Goal: Task Accomplishment & Management: Use online tool/utility

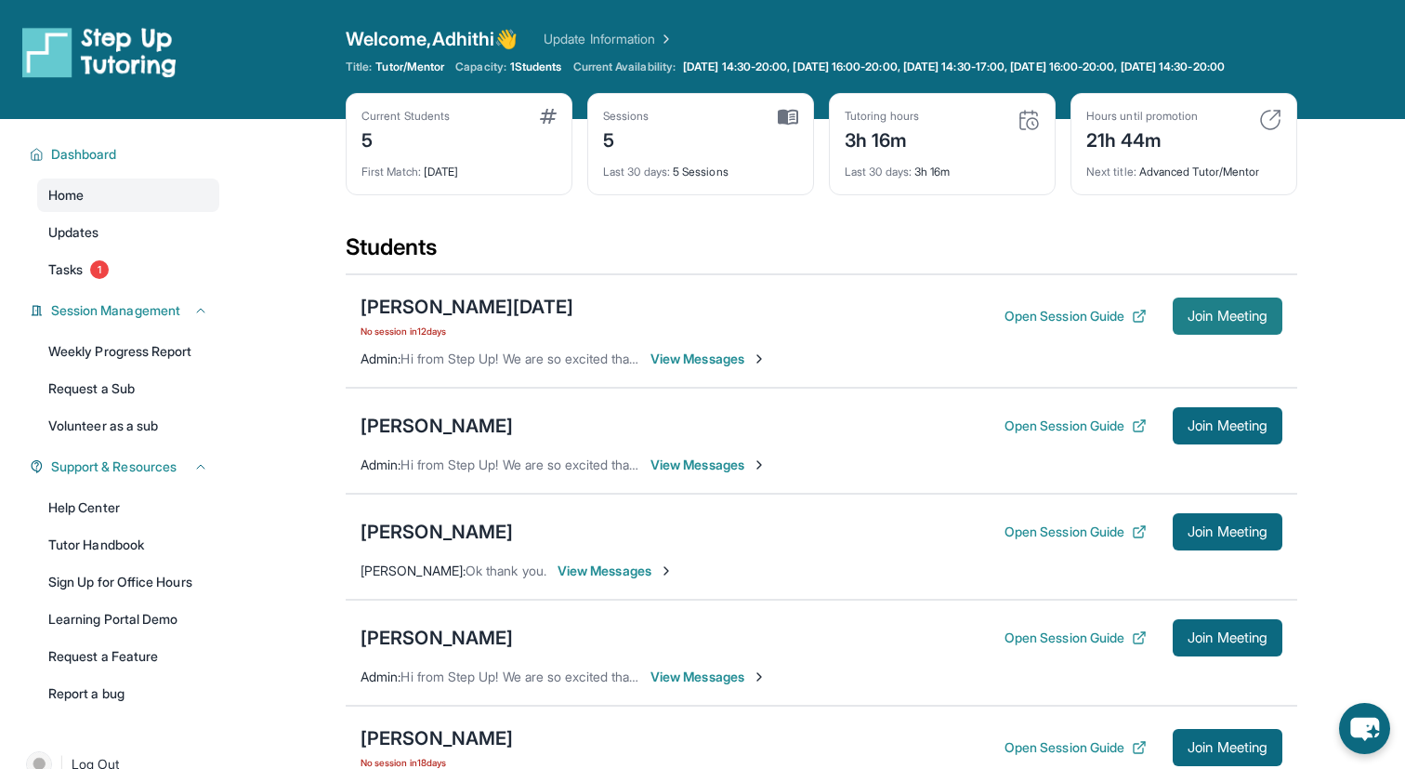
click at [1211, 322] on span "Join Meeting" at bounding box center [1228, 315] width 80 height 11
click at [460, 320] on div "[PERSON_NAME][DATE]" at bounding box center [467, 307] width 213 height 26
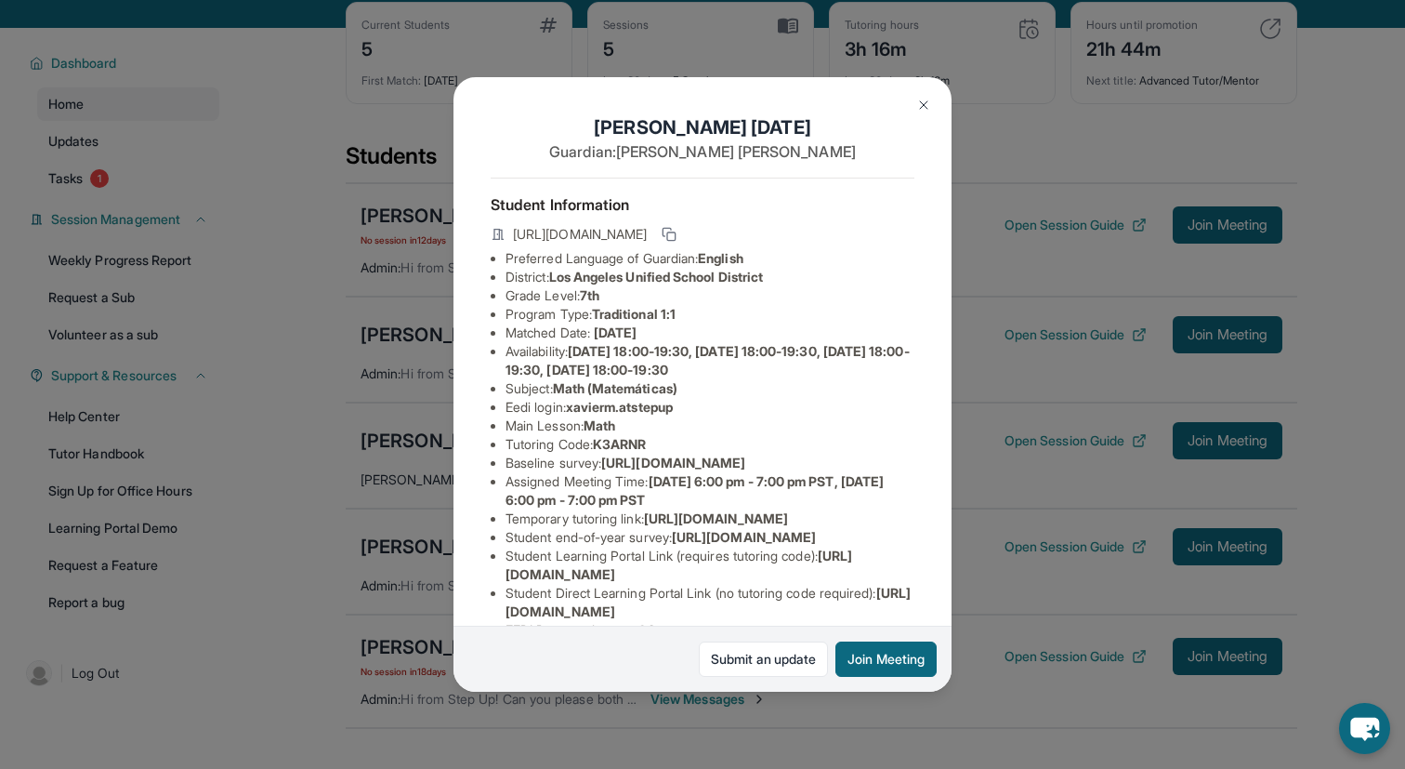
scroll to position [412, 0]
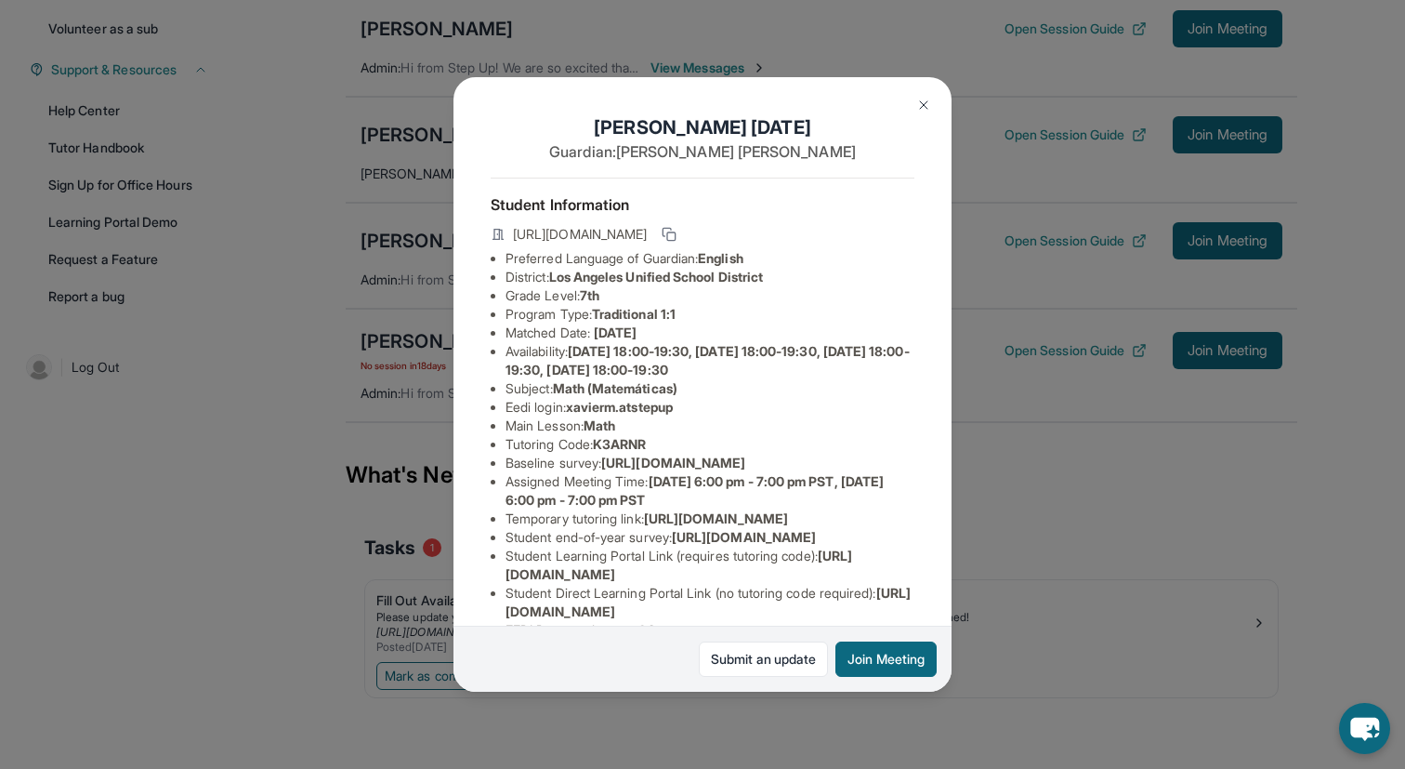
drag, startPoint x: 507, startPoint y: 593, endPoint x: 753, endPoint y: 593, distance: 245.4
click at [754, 526] on span "[URL][DOMAIN_NAME]" at bounding box center [716, 518] width 144 height 16
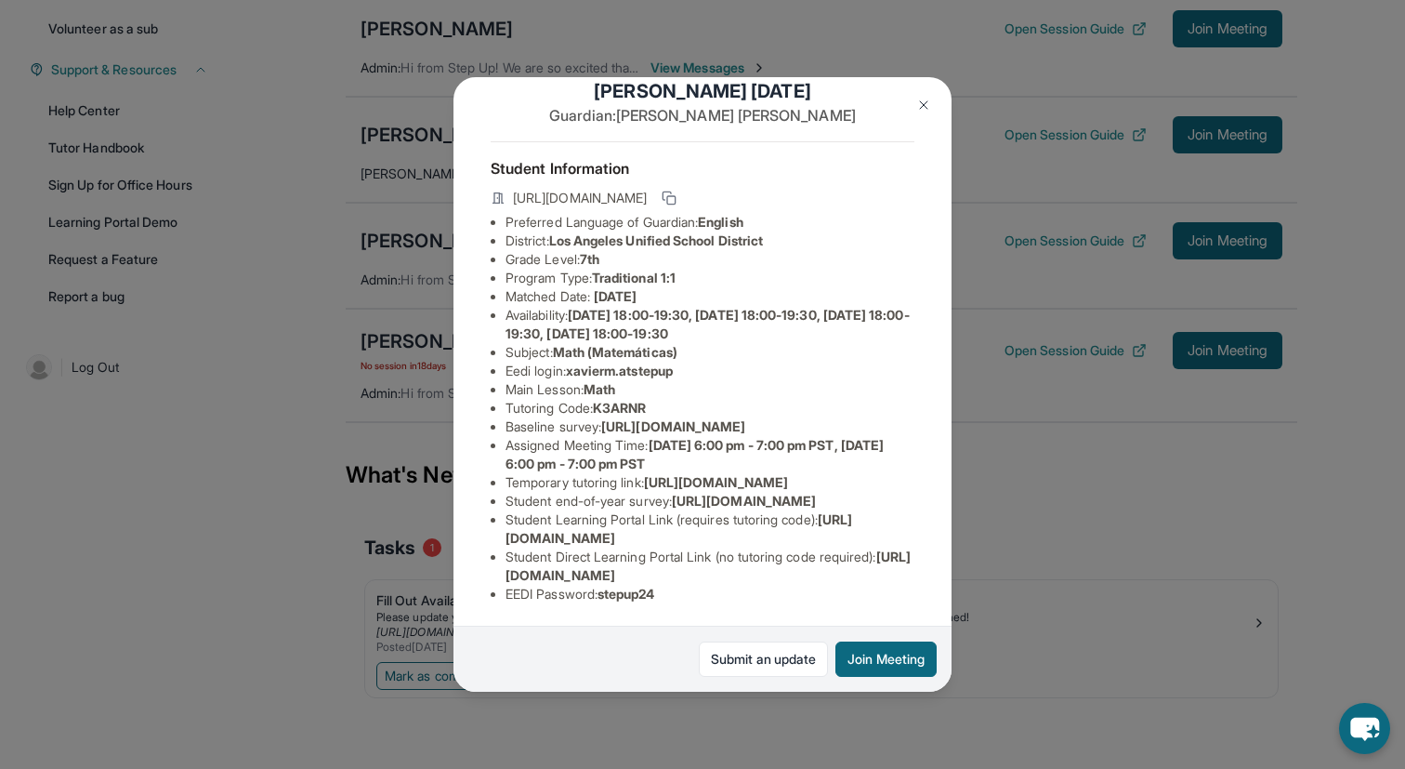
scroll to position [204, 0]
drag, startPoint x: 507, startPoint y: 572, endPoint x: 949, endPoint y: 574, distance: 441.5
click at [949, 574] on div "[PERSON_NAME][DATE] Guardian: [PERSON_NAME] Student Information [URL][DOMAIN_NA…" at bounding box center [703, 384] width 498 height 615
copy span "[URL][DOMAIN_NAME]"
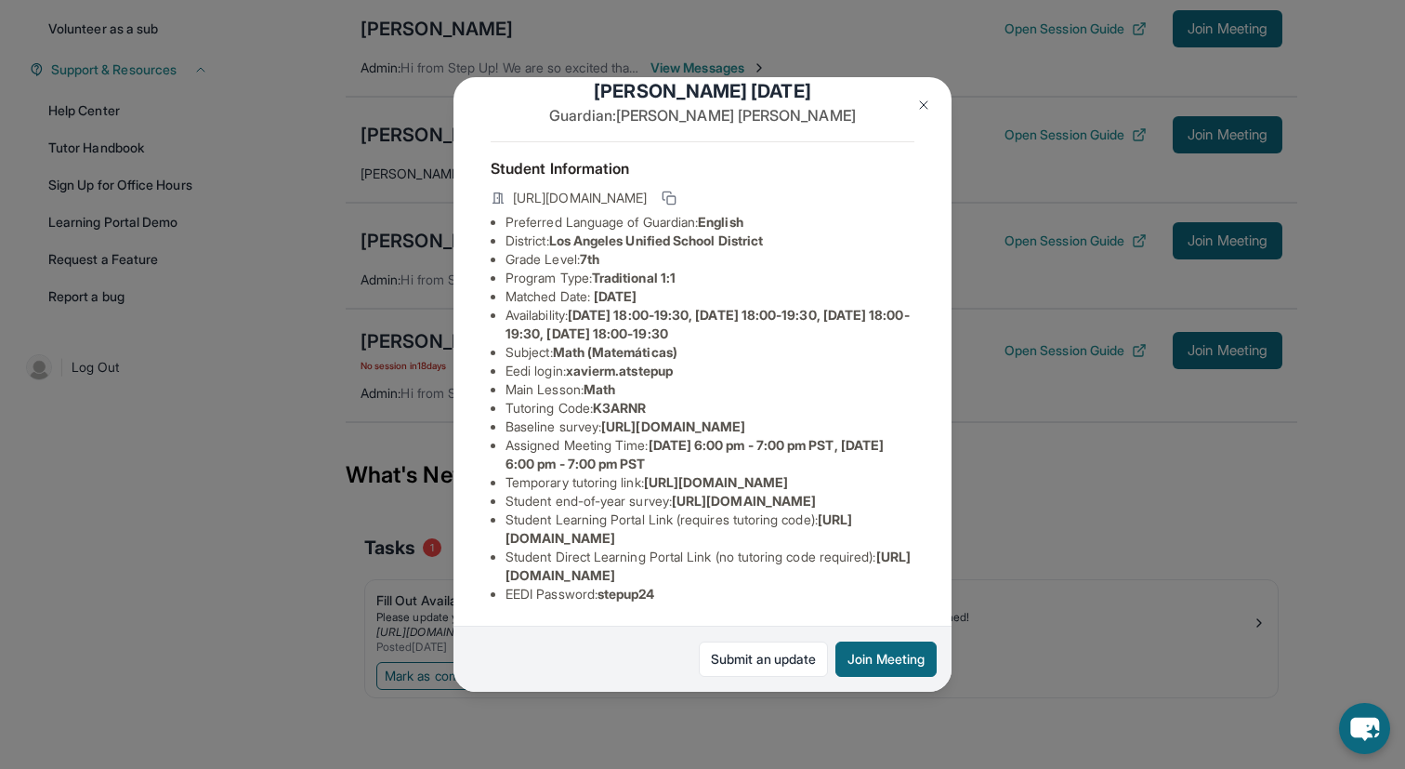
click at [926, 90] on button at bounding box center [923, 104] width 37 height 37
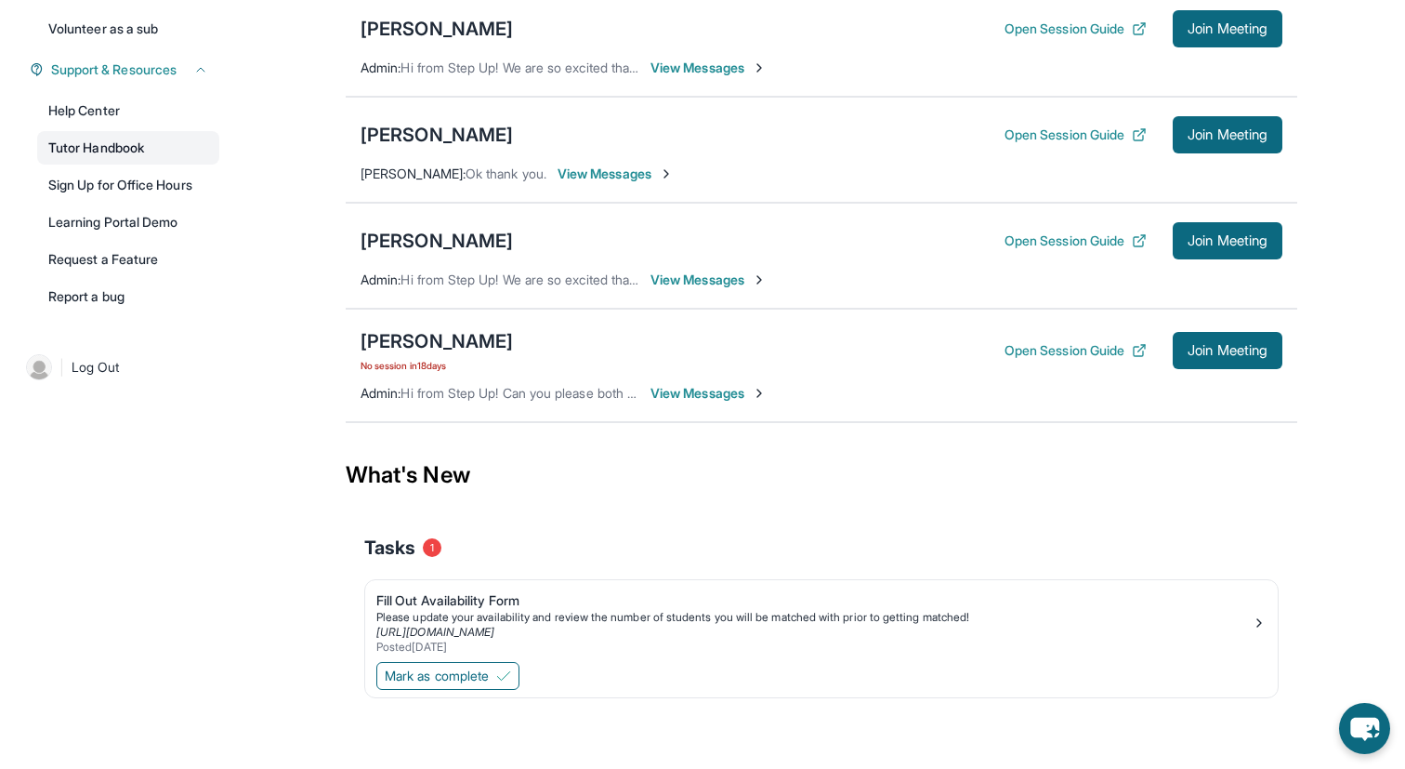
click at [129, 151] on link "Tutor Handbook" at bounding box center [128, 147] width 182 height 33
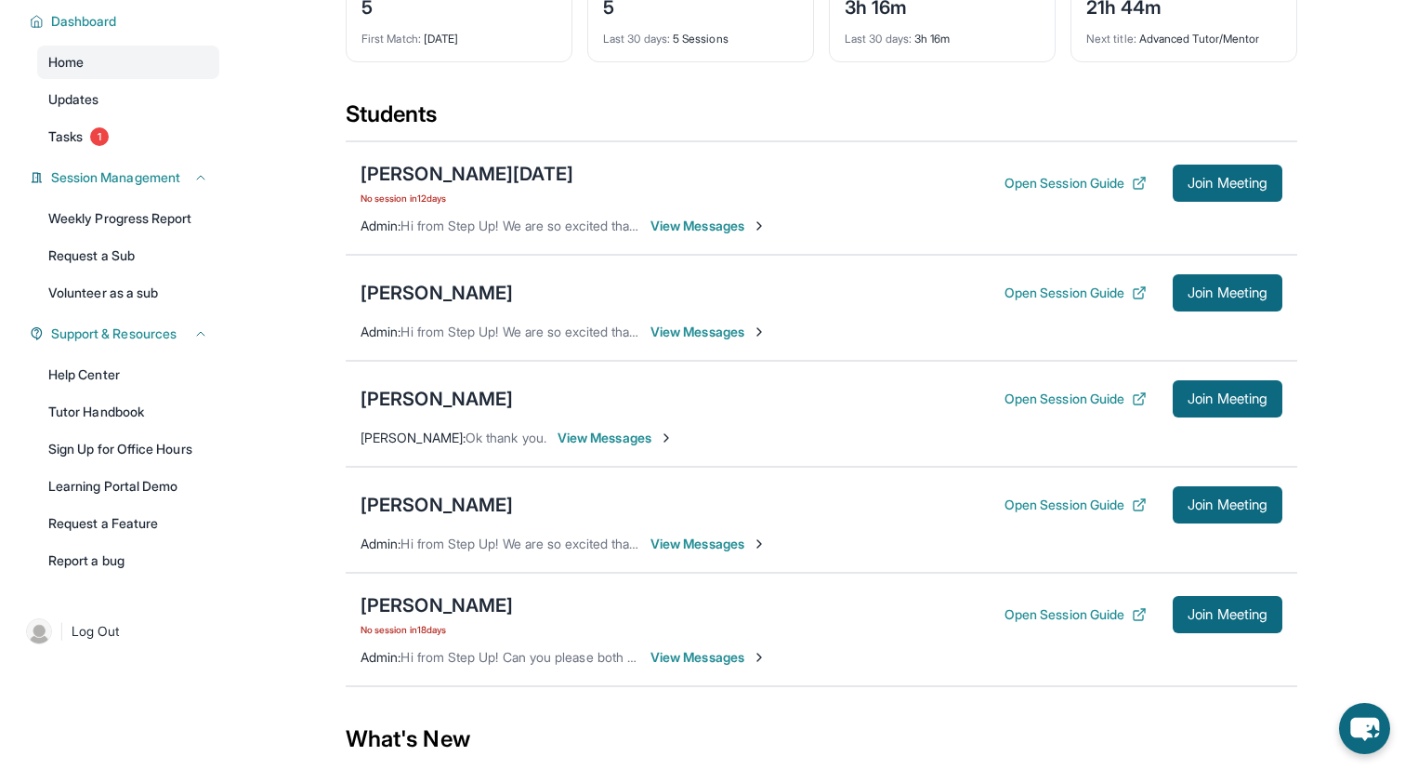
scroll to position [137, 0]
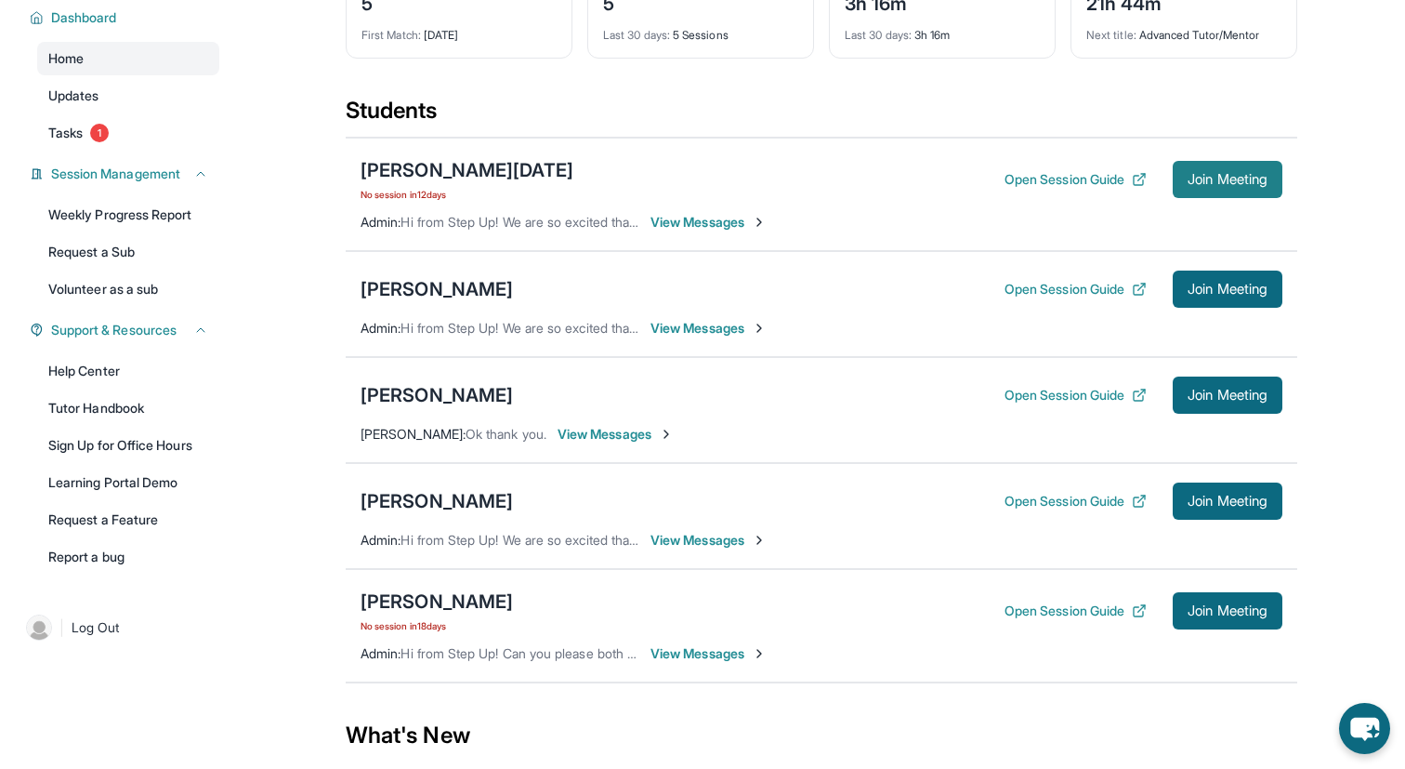
click at [1198, 185] on span "Join Meeting" at bounding box center [1228, 179] width 80 height 11
click at [450, 183] on div "[PERSON_NAME][DATE]" at bounding box center [467, 170] width 213 height 26
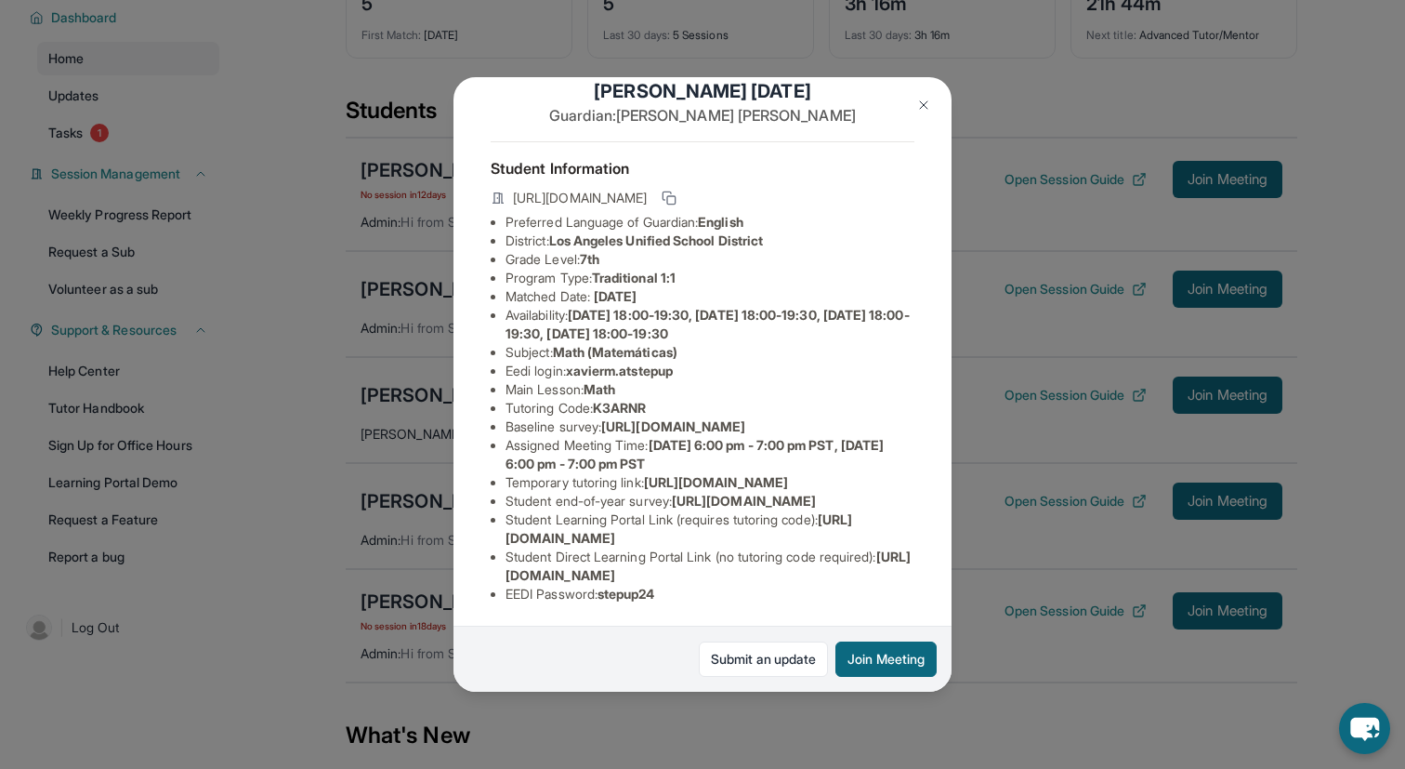
scroll to position [204, 0]
drag, startPoint x: 507, startPoint y: 576, endPoint x: 908, endPoint y: 575, distance: 401.5
click at [908, 575] on li "Student Direct Learning Portal Link (no tutoring code required) : [URL][DOMAIN_…" at bounding box center [710, 565] width 409 height 37
copy span "[URL][DOMAIN_NAME]"
click at [1026, 571] on div "[PERSON_NAME][DATE] Guardian: [PERSON_NAME] Student Information [URL][DOMAIN_NA…" at bounding box center [702, 384] width 1405 height 769
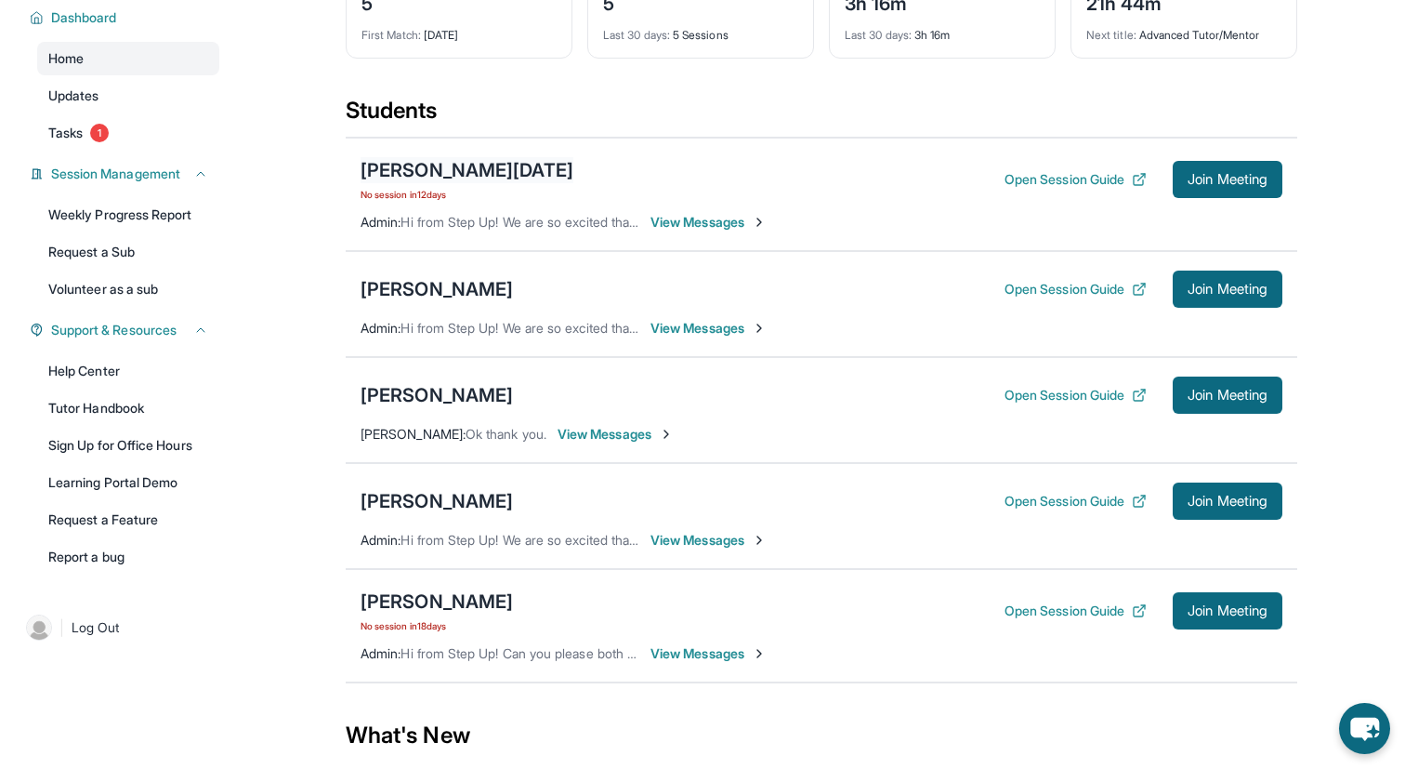
click at [422, 181] on div "[PERSON_NAME][DATE]" at bounding box center [467, 170] width 213 height 26
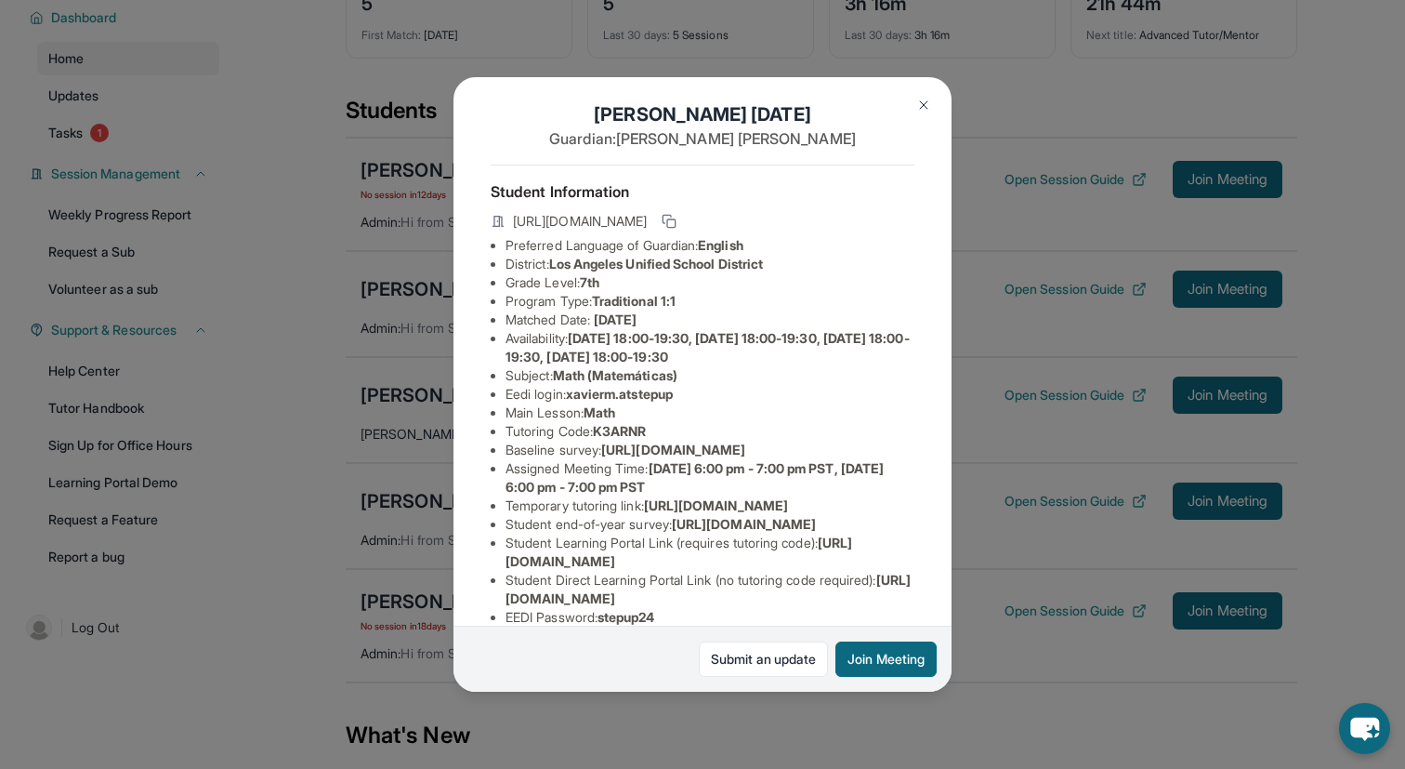
scroll to position [0, 0]
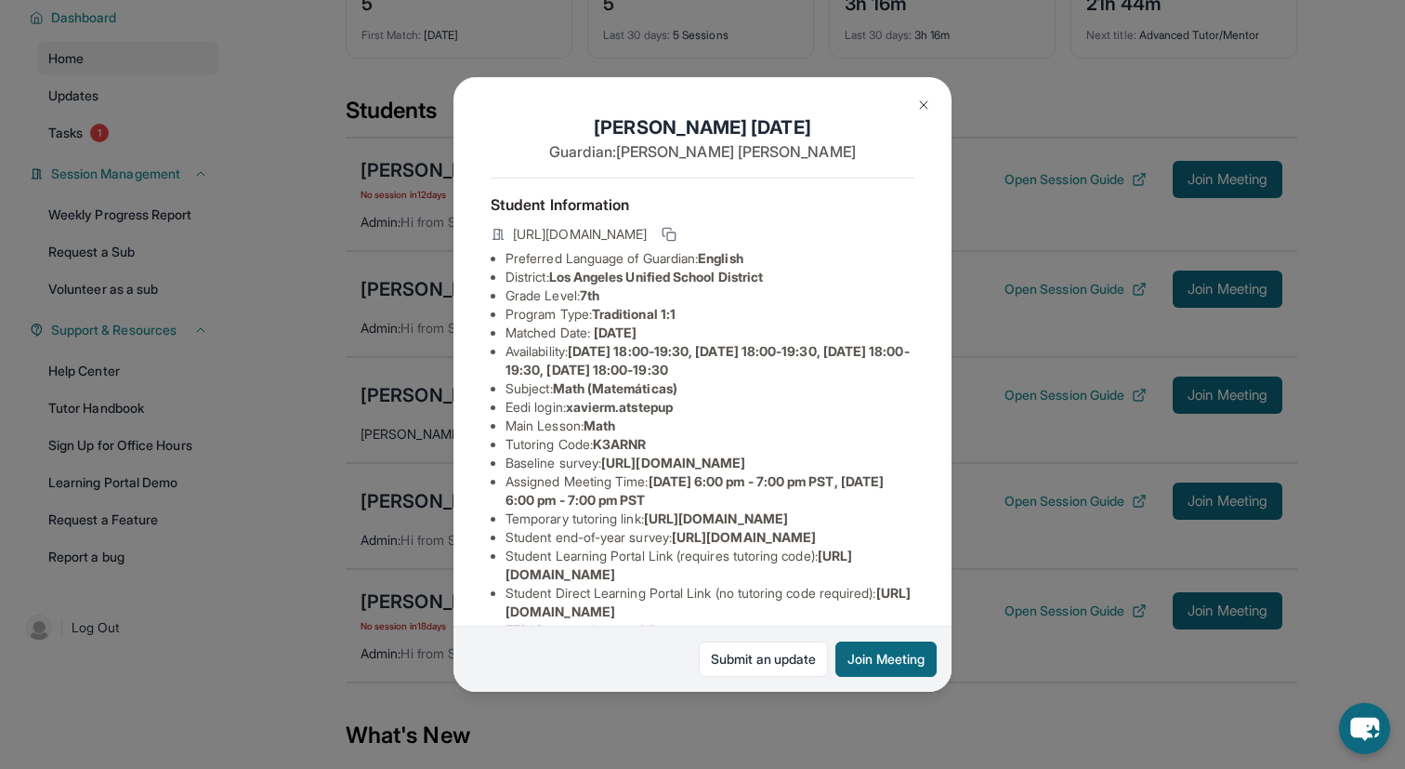
click at [1018, 311] on div "[PERSON_NAME][DATE] Guardian: [PERSON_NAME] Student Information [URL][DOMAIN_NA…" at bounding box center [702, 384] width 1405 height 769
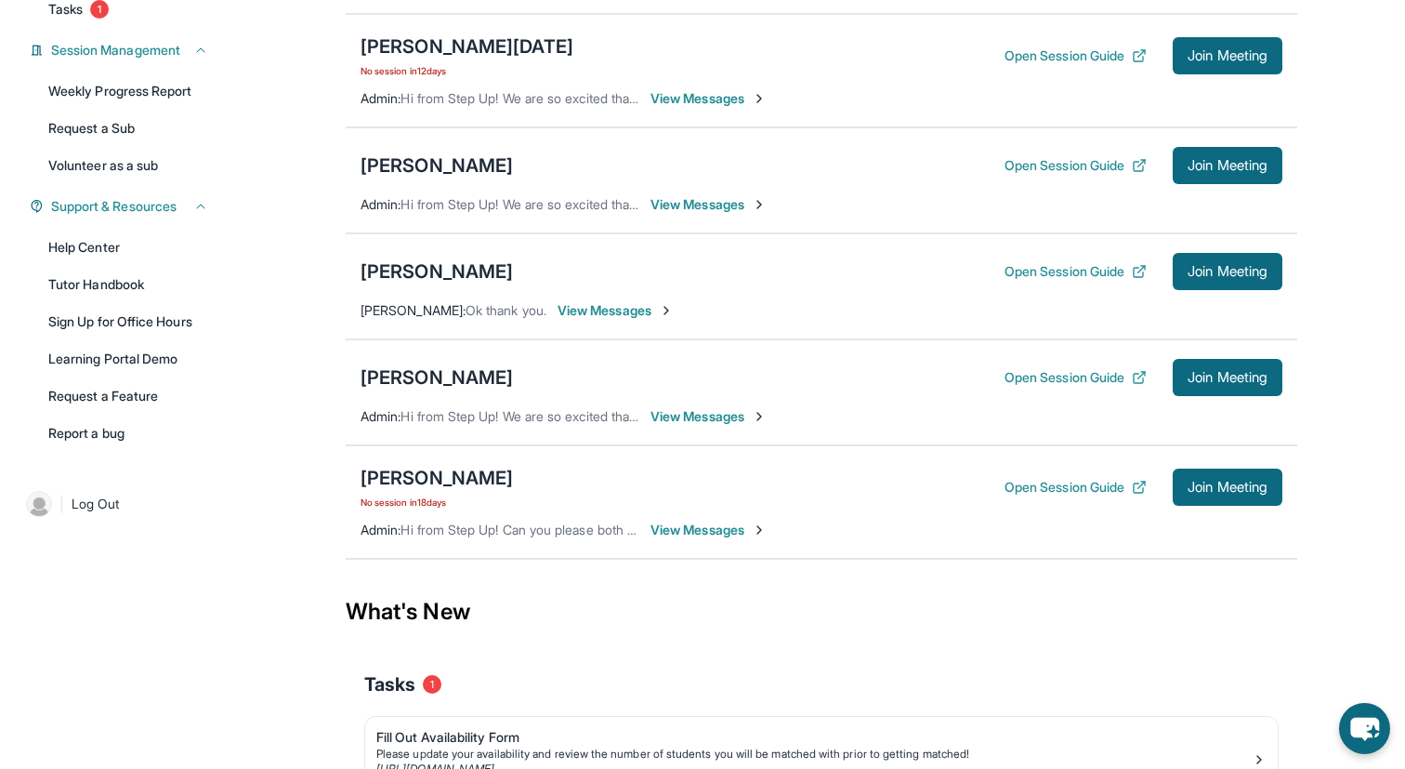
scroll to position [186, 0]
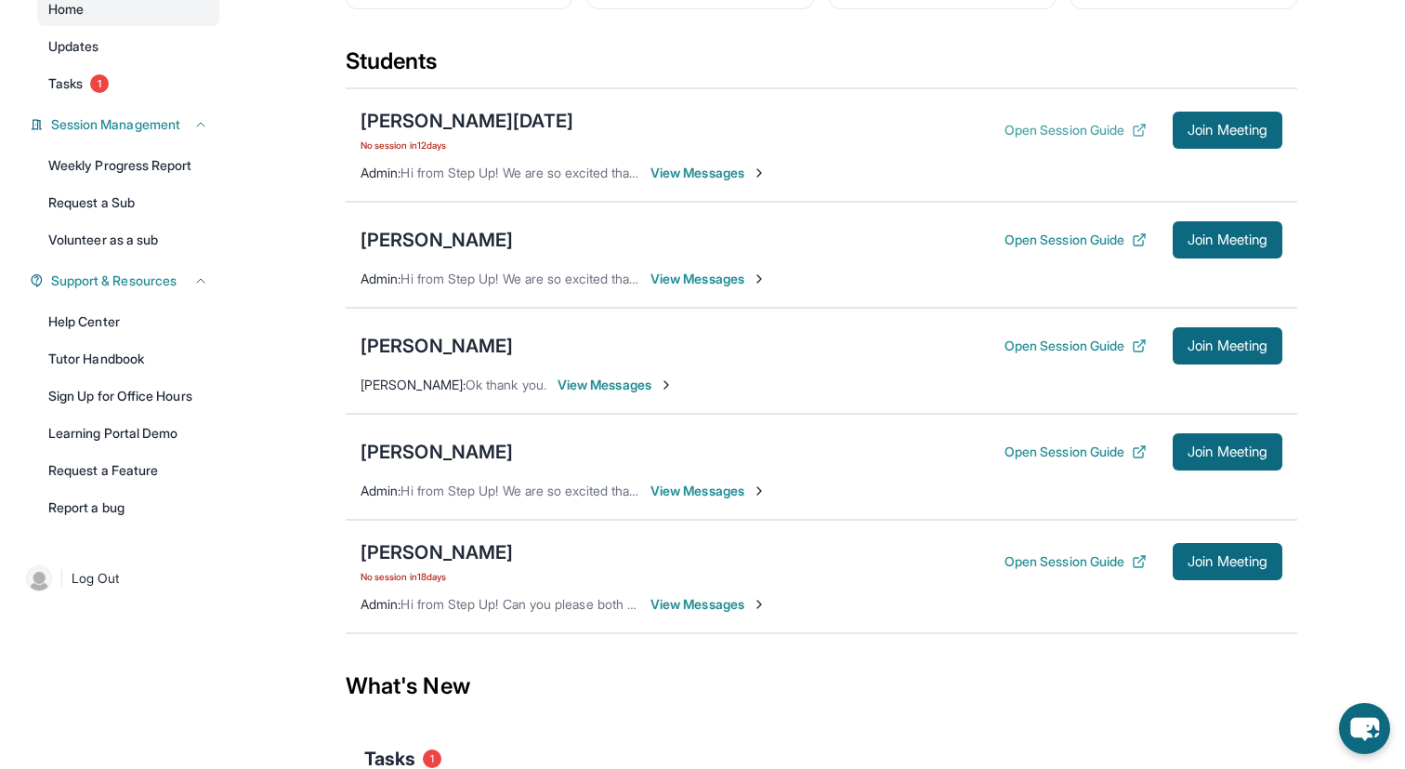
click at [1112, 139] on button "Open Session Guide" at bounding box center [1076, 130] width 142 height 19
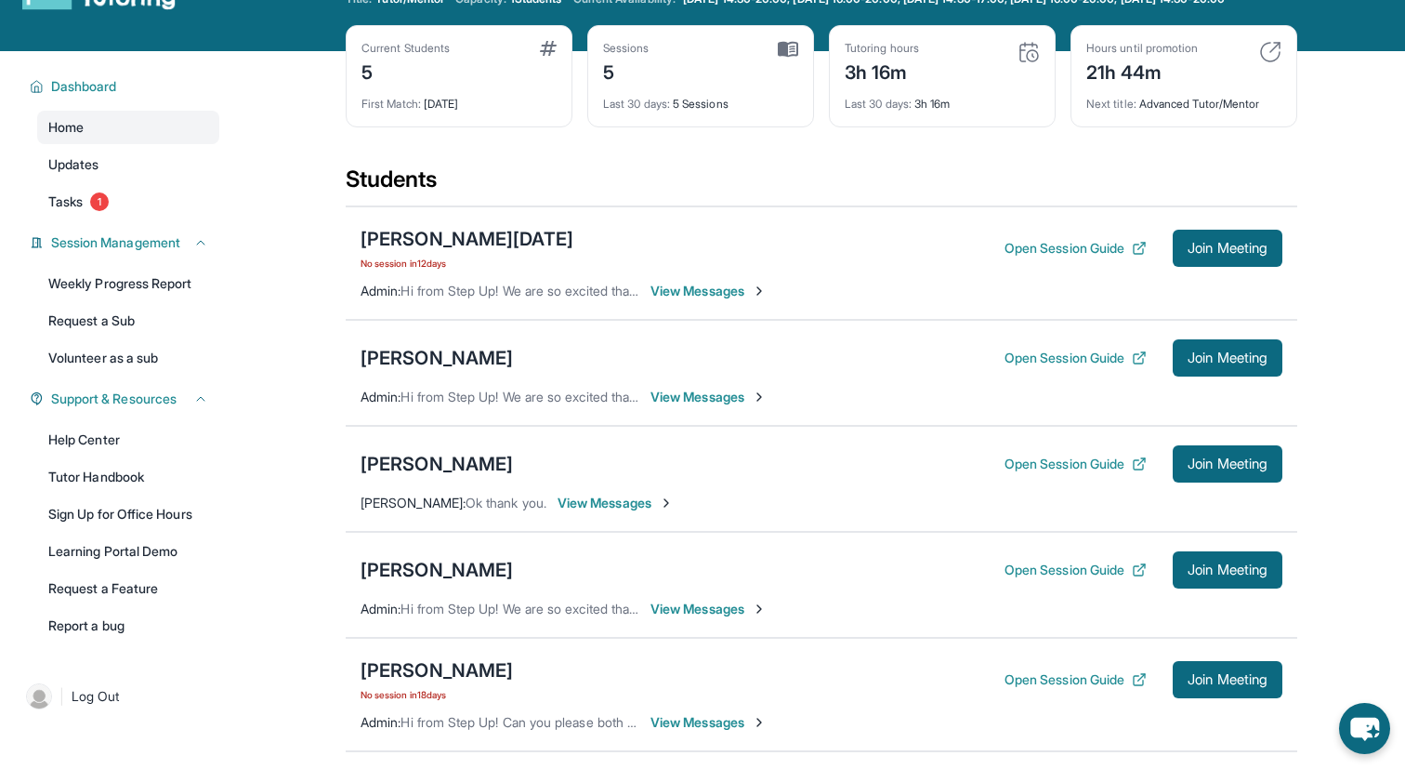
scroll to position [29, 0]
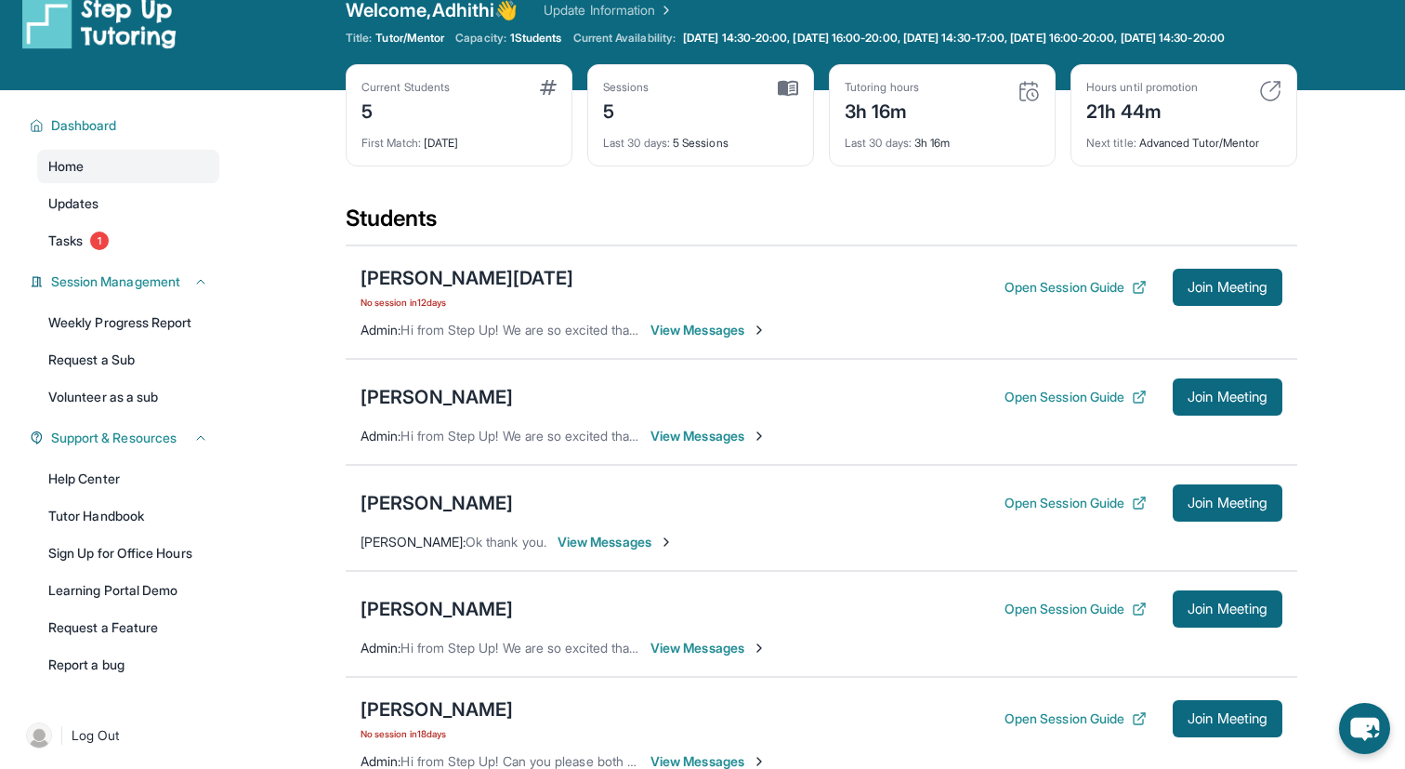
click at [442, 309] on span "No session [DATE]" at bounding box center [467, 302] width 213 height 15
click at [445, 291] on div "[PERSON_NAME][DATE]" at bounding box center [467, 278] width 213 height 26
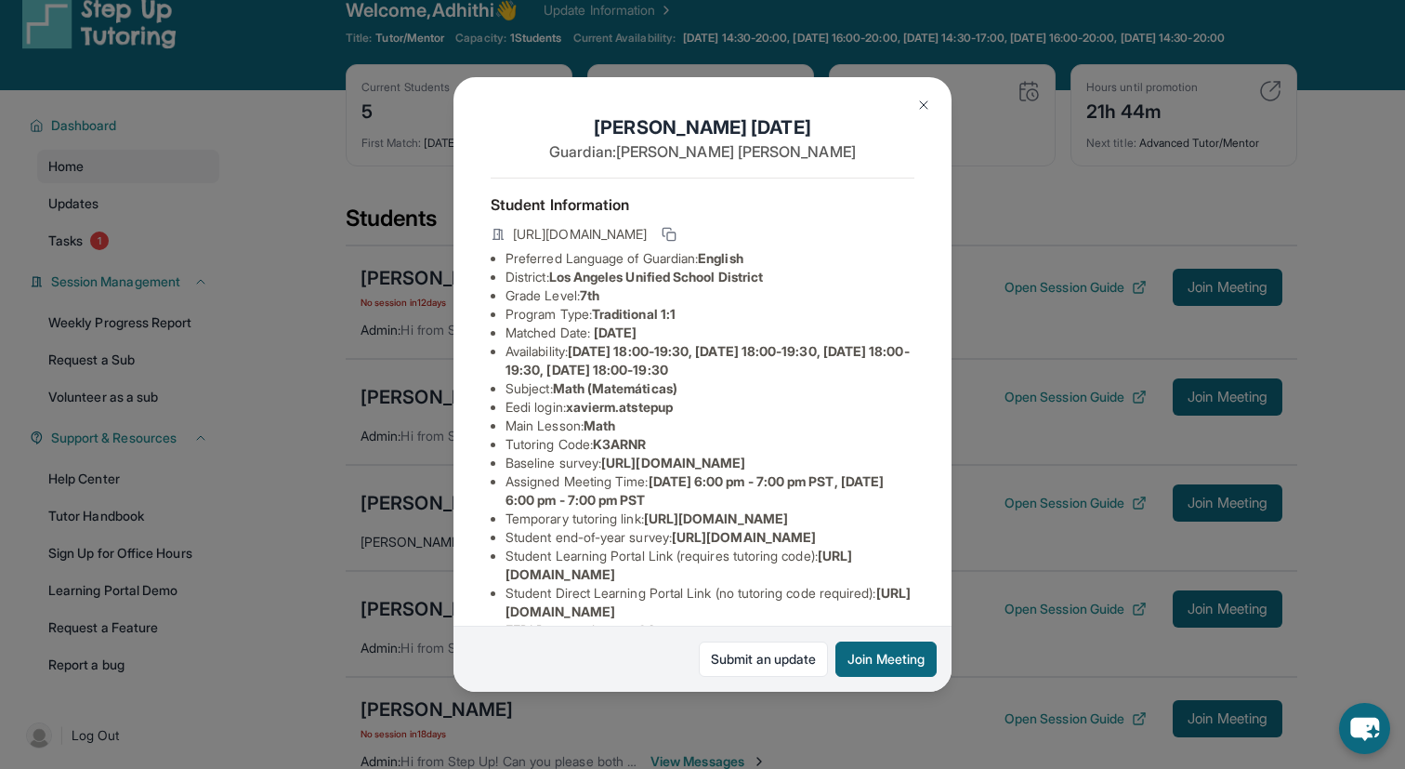
scroll to position [204, 0]
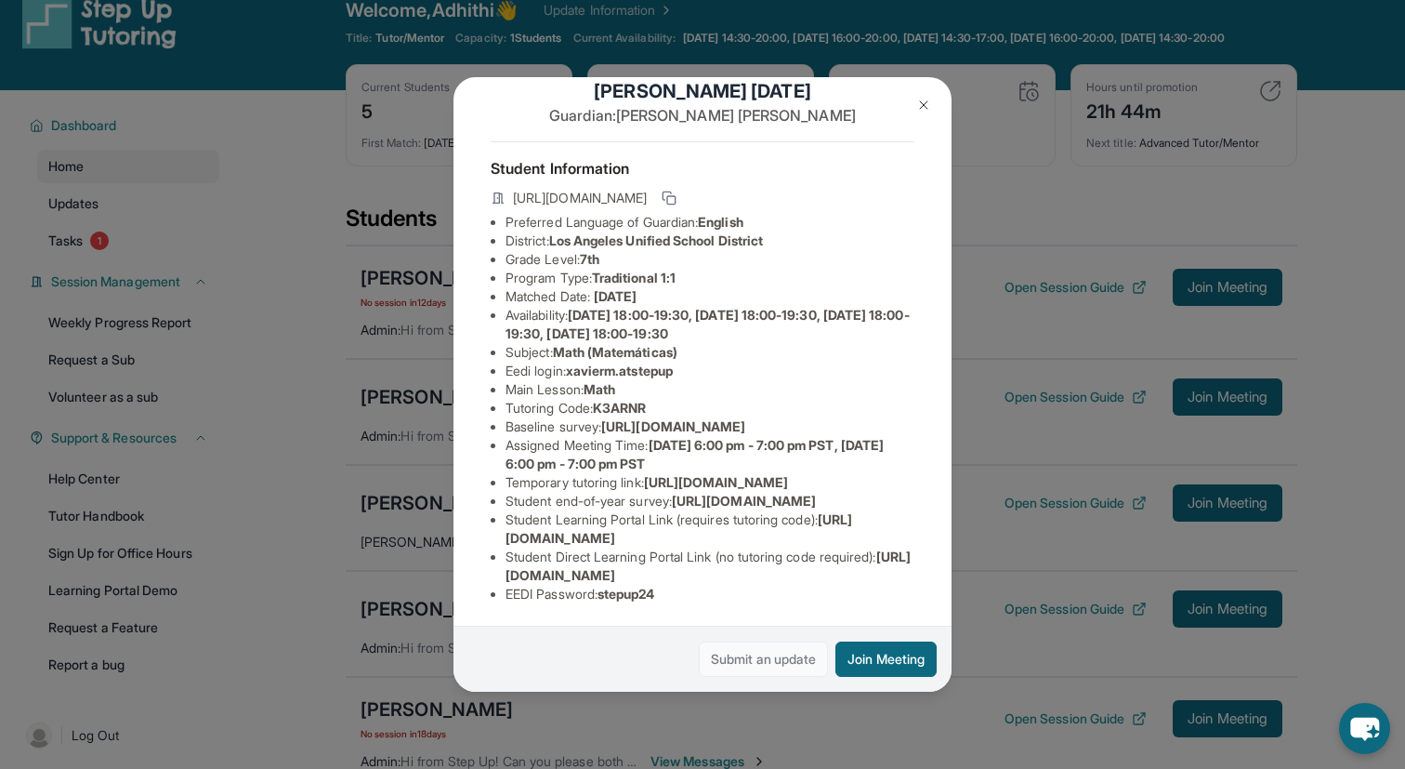
click at [748, 664] on link "Submit an update" at bounding box center [763, 658] width 129 height 35
click at [913, 106] on button at bounding box center [923, 104] width 37 height 37
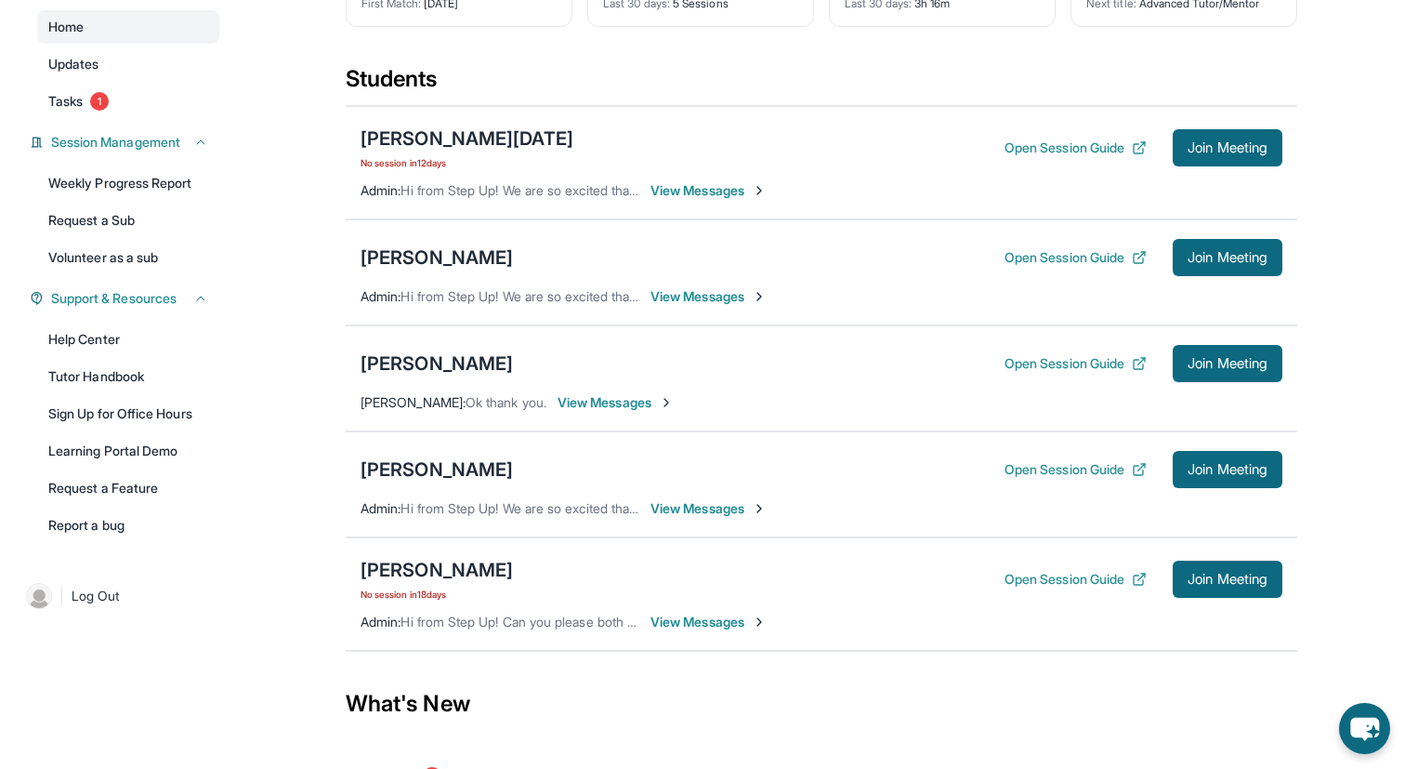
scroll to position [170, 0]
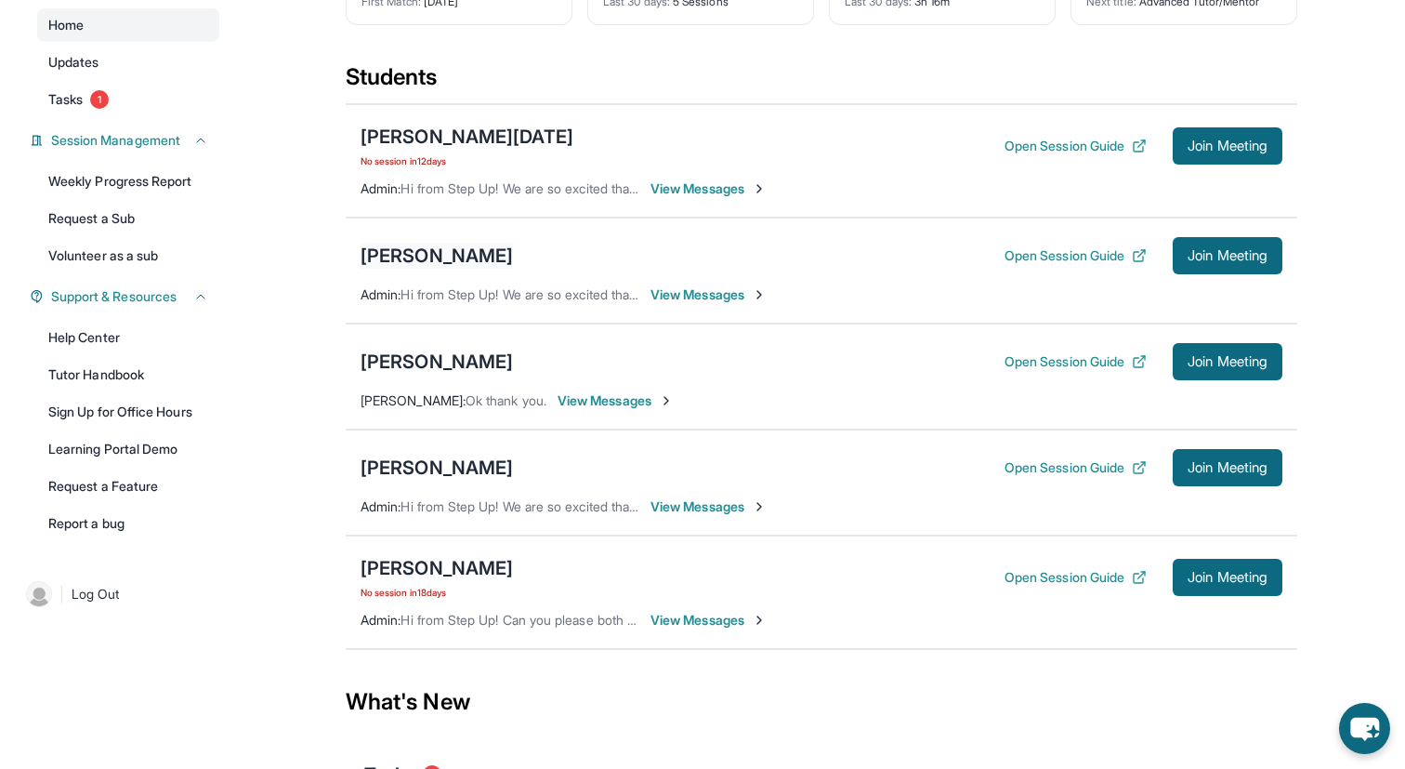
click at [416, 268] on div "[PERSON_NAME]" at bounding box center [437, 256] width 152 height 26
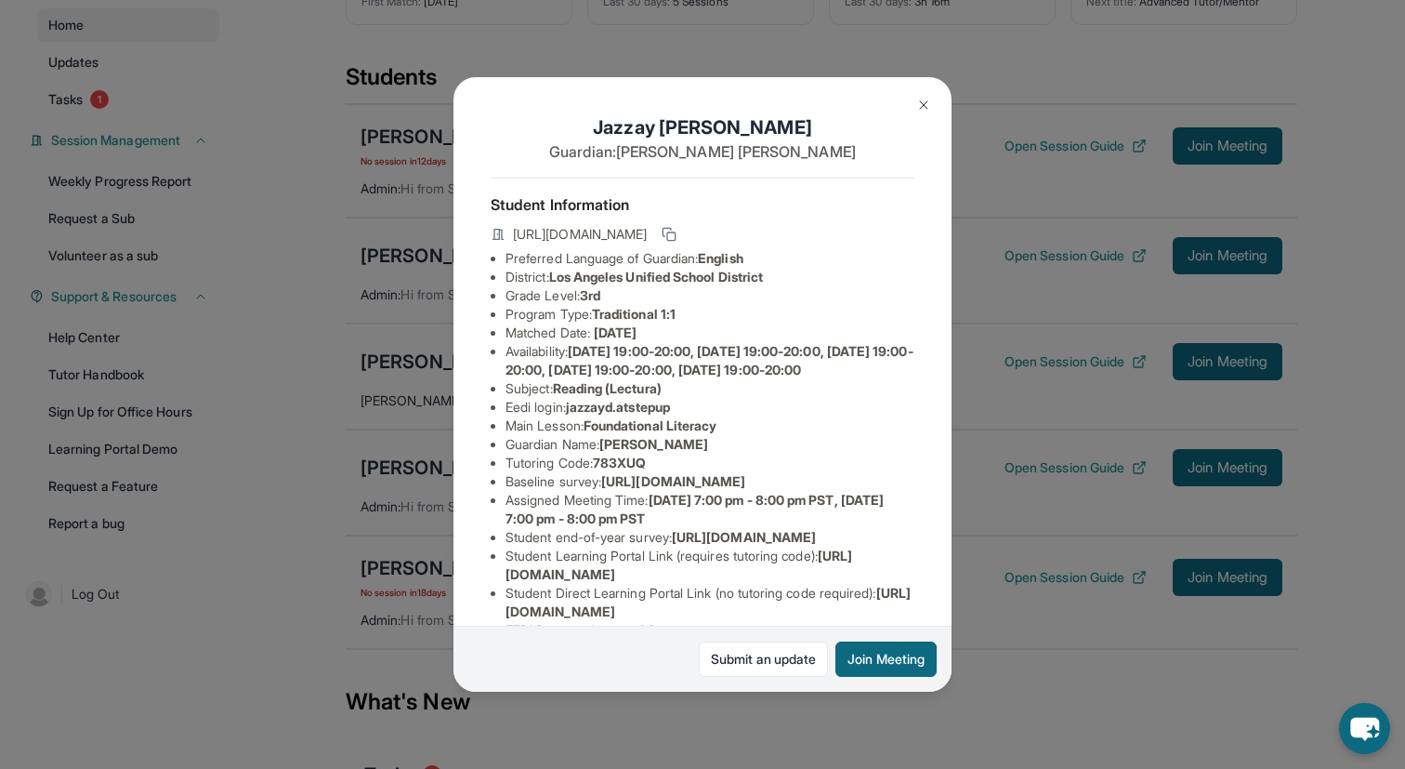
click at [963, 239] on div "Jazzay [PERSON_NAME] Guardian: [PERSON_NAME] Student Information [URL][DOMAIN_N…" at bounding box center [702, 384] width 1405 height 769
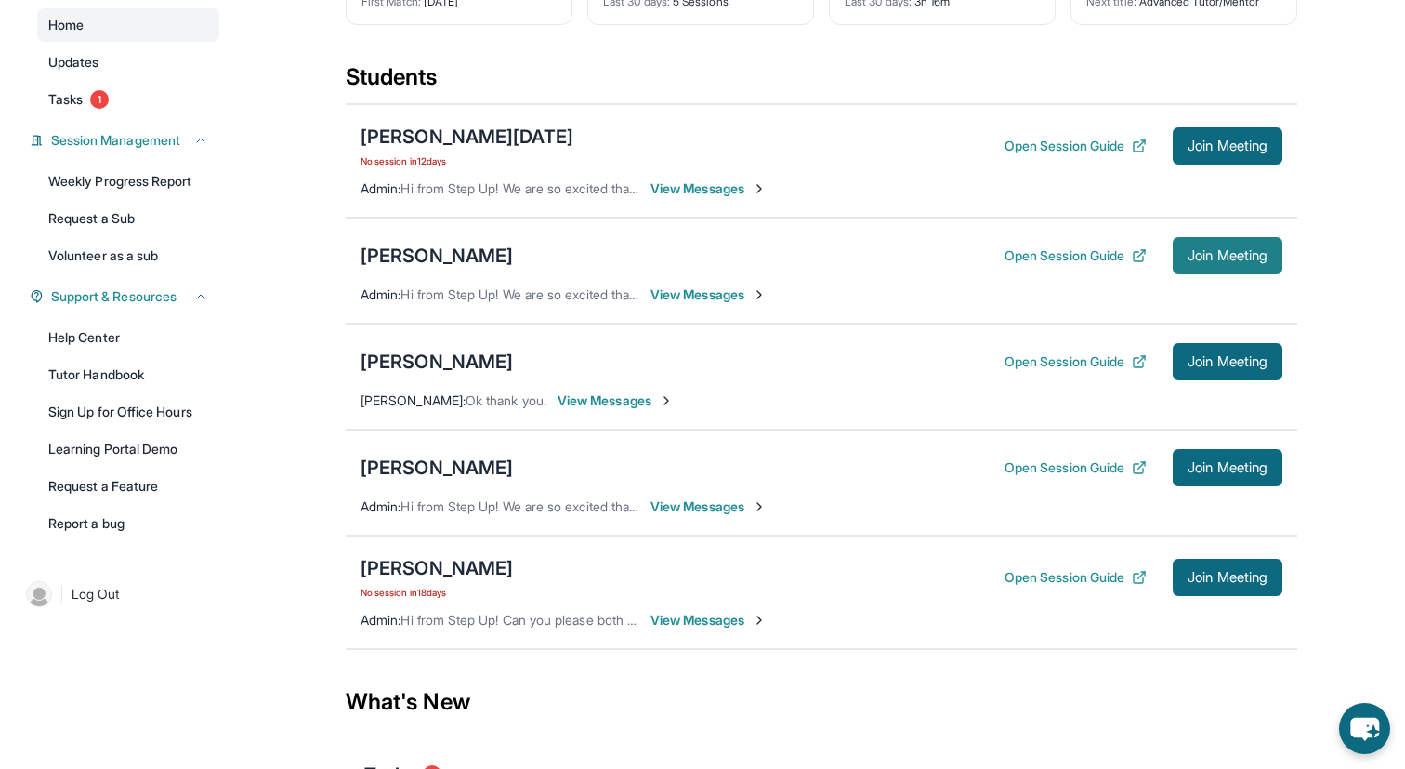
click at [1208, 261] on span "Join Meeting" at bounding box center [1228, 255] width 80 height 11
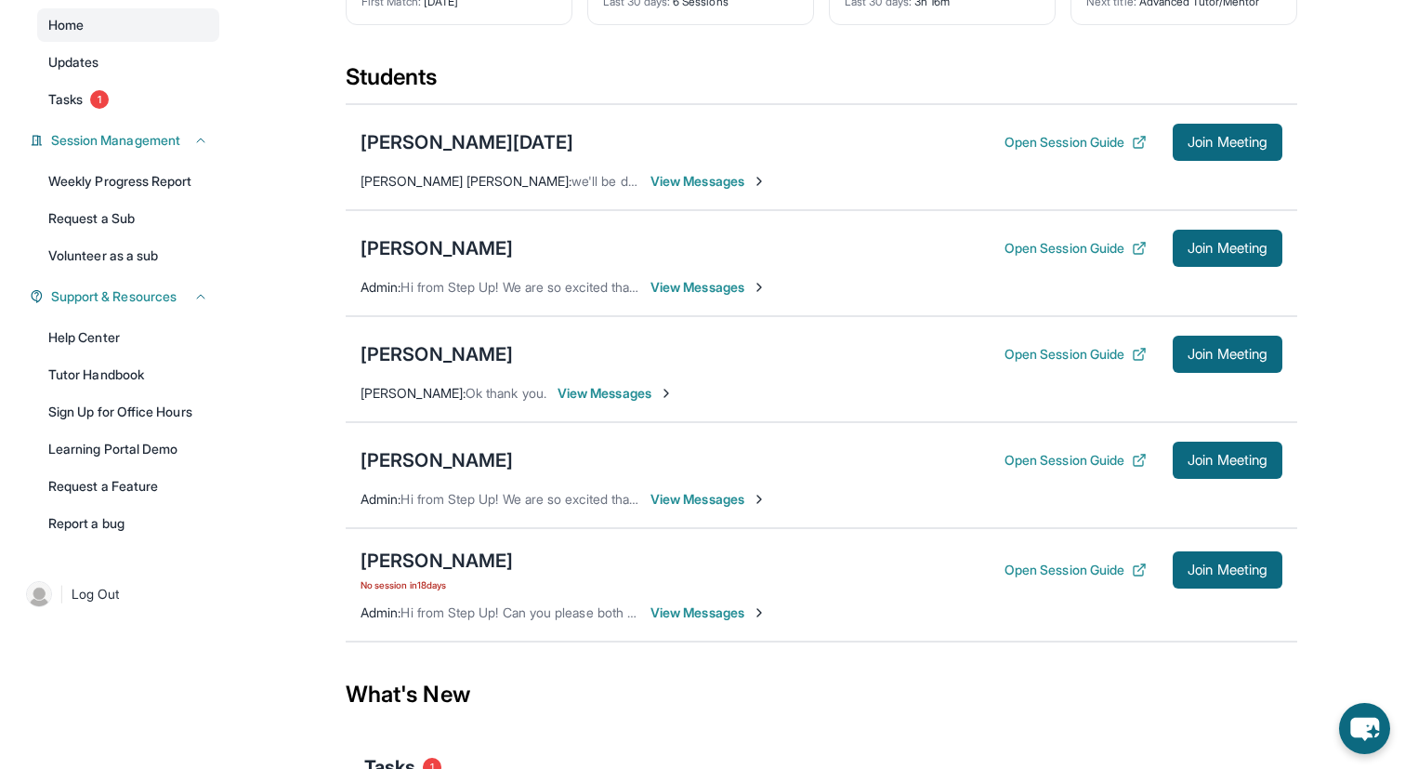
click at [708, 296] on span "View Messages" at bounding box center [709, 287] width 116 height 19
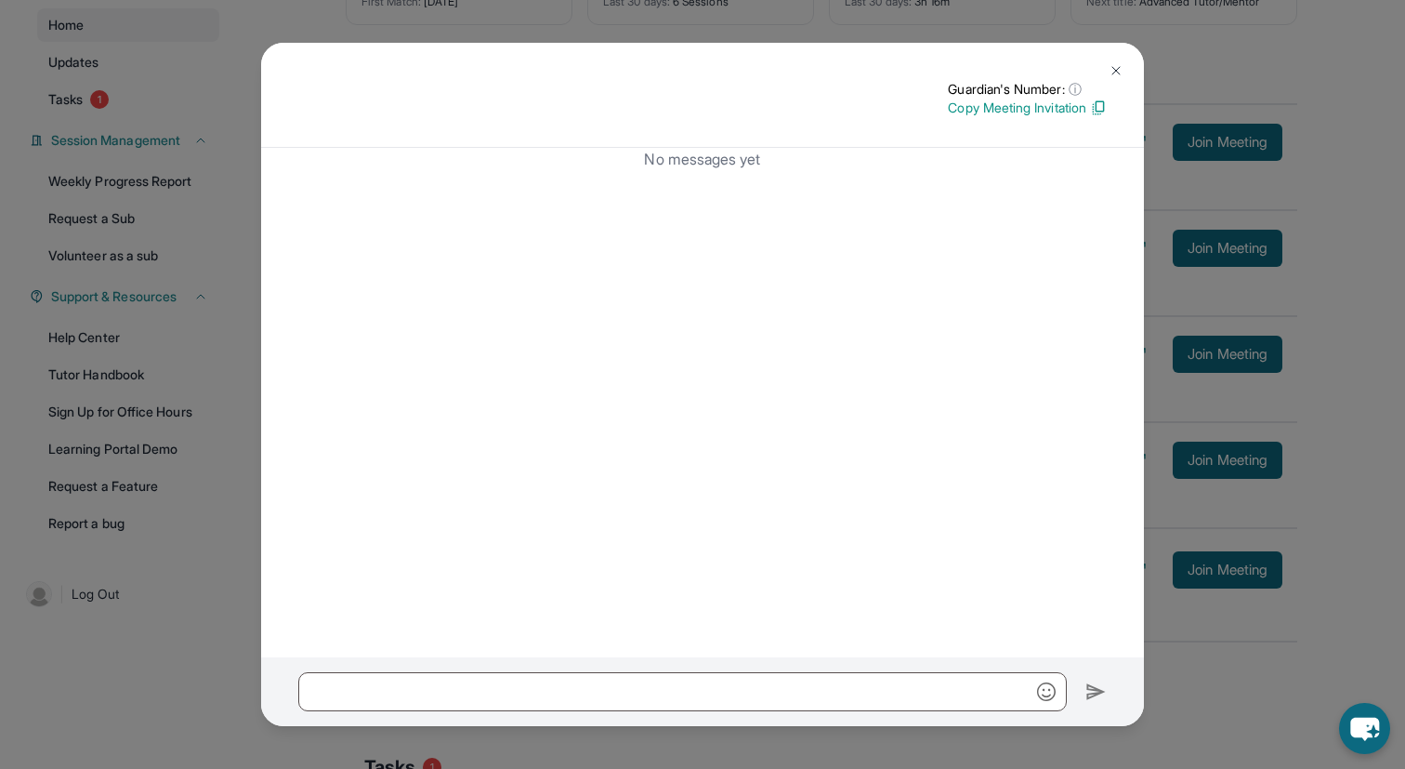
click at [1127, 57] on button at bounding box center [1116, 70] width 37 height 37
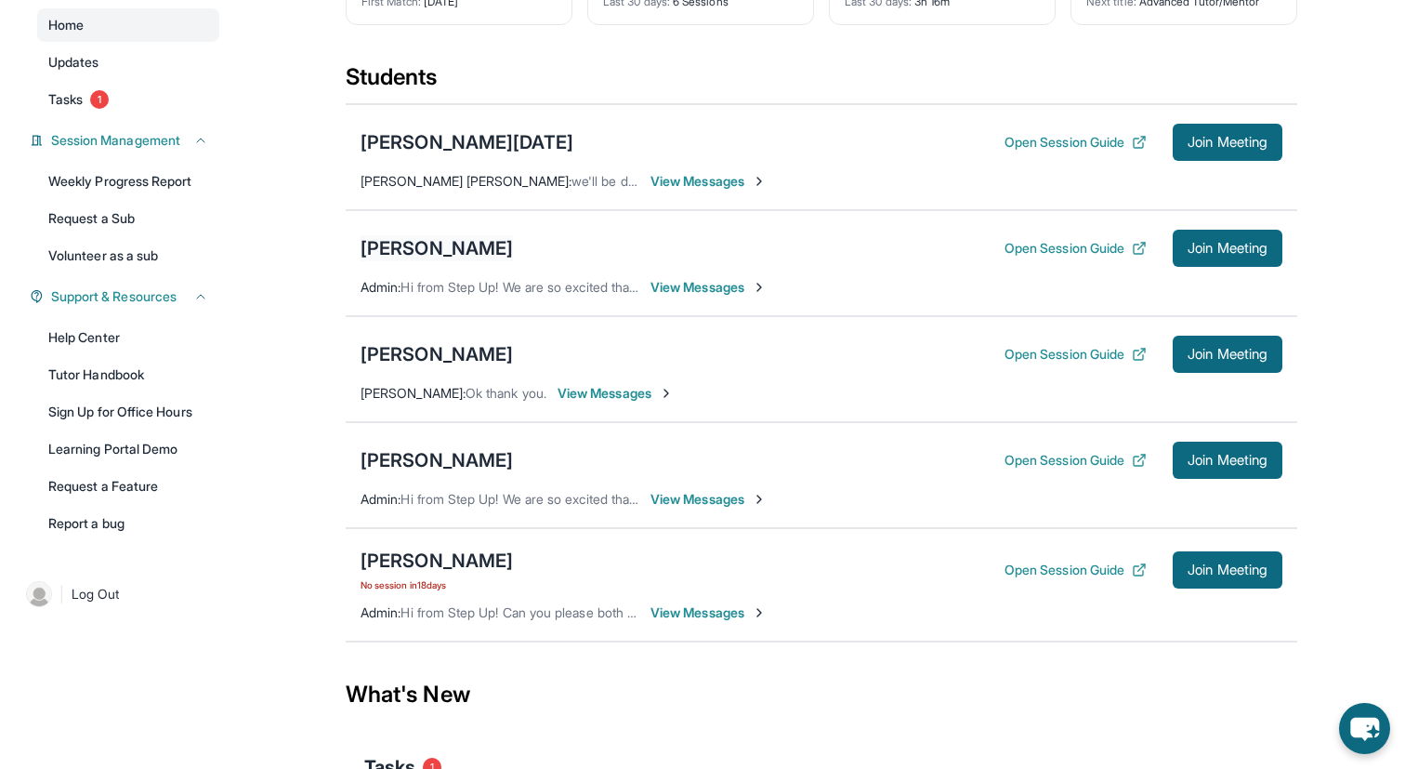
click at [432, 261] on div "[PERSON_NAME]" at bounding box center [437, 248] width 152 height 26
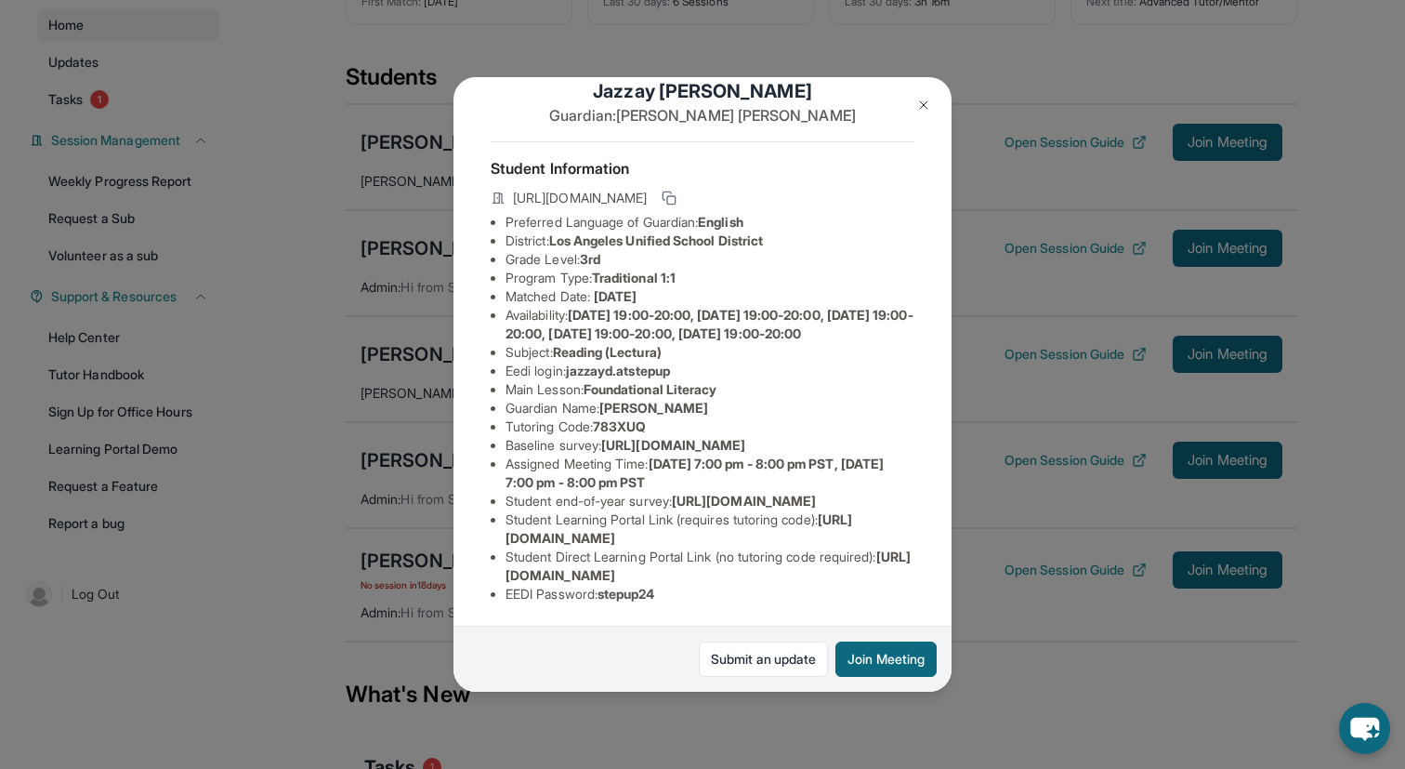
scroll to position [185, 665]
drag, startPoint x: 498, startPoint y: 572, endPoint x: 707, endPoint y: 578, distance: 209.2
click at [707, 578] on div "Jazzay [PERSON_NAME] Guardian: [PERSON_NAME] Student Information [URL][DOMAIN_N…" at bounding box center [703, 384] width 498 height 615
copy span "[URL][DOMAIN_NAME]"
